Goal: Information Seeking & Learning: Understand process/instructions

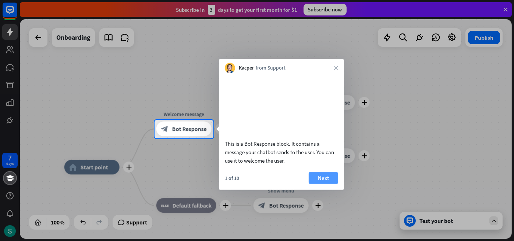
click at [322, 184] on button "Next" at bounding box center [323, 178] width 29 height 12
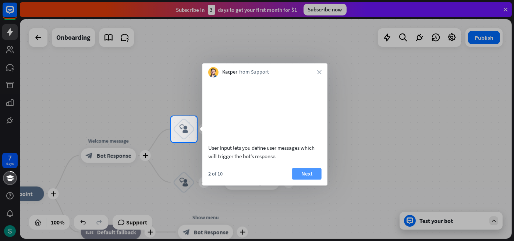
click at [305, 180] on button "Next" at bounding box center [306, 174] width 29 height 12
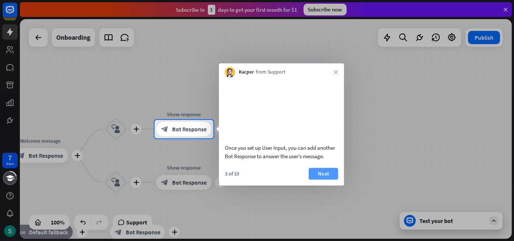
click at [316, 180] on button "Next" at bounding box center [323, 174] width 29 height 12
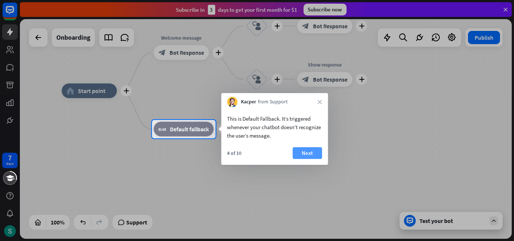
click at [308, 155] on button "Next" at bounding box center [307, 153] width 29 height 12
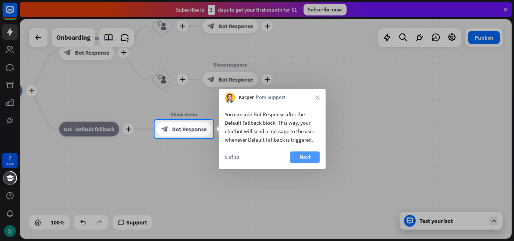
click at [308, 156] on button "Next" at bounding box center [304, 157] width 29 height 12
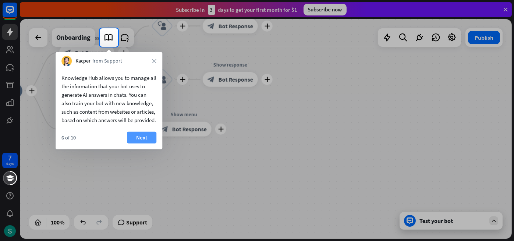
click at [139, 144] on button "Next" at bounding box center [141, 138] width 29 height 12
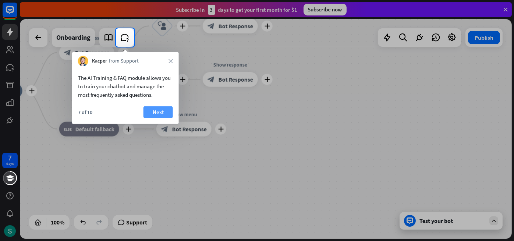
click at [153, 114] on button "Next" at bounding box center [158, 112] width 29 height 12
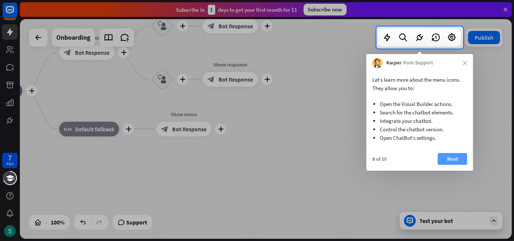
click at [453, 154] on button "Next" at bounding box center [452, 159] width 29 height 12
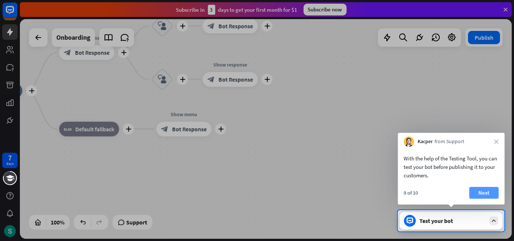
click at [483, 197] on button "Next" at bounding box center [483, 193] width 29 height 12
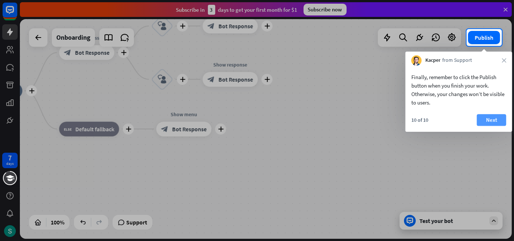
click at [495, 119] on button "Next" at bounding box center [491, 120] width 29 height 12
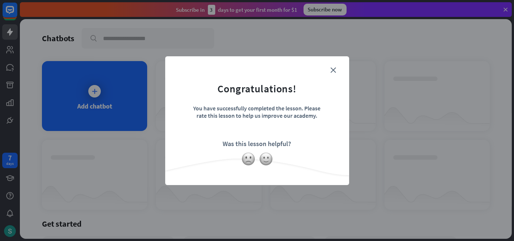
click at [270, 151] on form "Congratulations! You have successfully completed the lesson. Please rate this l…" at bounding box center [257, 110] width 166 height 88
click at [332, 69] on icon "close" at bounding box center [334, 70] width 6 height 6
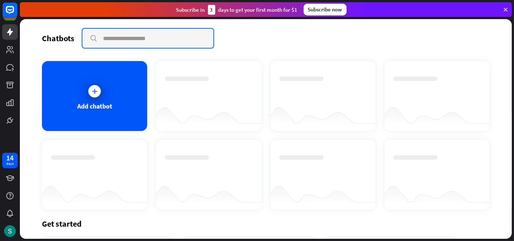
click at [132, 37] on input "text" at bounding box center [147, 38] width 131 height 19
click at [187, 38] on input "**********" at bounding box center [147, 38] width 131 height 19
type input "**********"
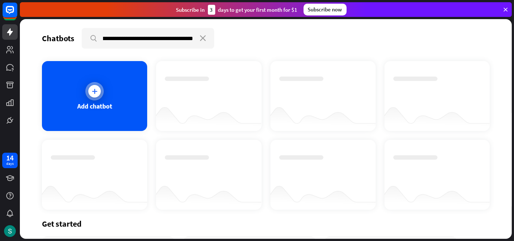
scroll to position [0, 0]
click at [96, 91] on icon at bounding box center [94, 91] width 7 height 7
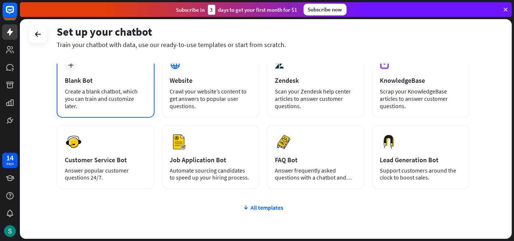
scroll to position [47, 0]
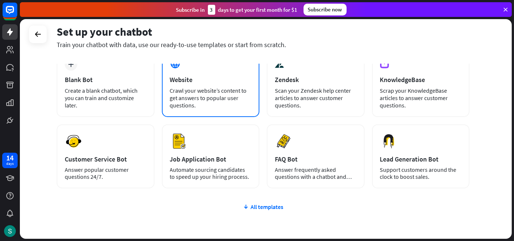
click at [191, 99] on div "Crawl your website’s content to get answers to popular user questions." at bounding box center [211, 98] width 82 height 22
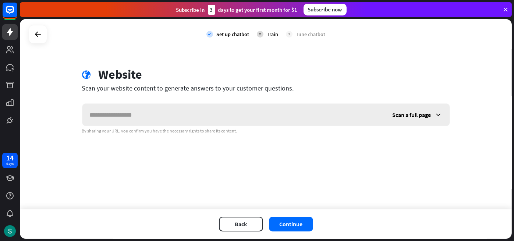
click at [168, 121] on input "text" at bounding box center [233, 115] width 303 height 22
click at [166, 116] on input "text" at bounding box center [233, 115] width 303 height 22
click at [11, 159] on div "14" at bounding box center [9, 158] width 7 height 7
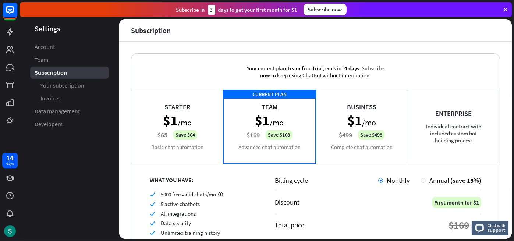
click at [507, 7] on icon at bounding box center [505, 9] width 7 height 7
